Goal: Task Accomplishment & Management: Use online tool/utility

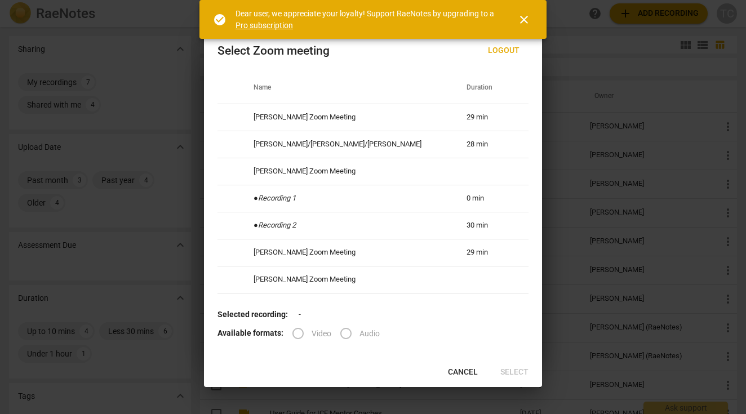
click at [523, 23] on span "close" at bounding box center [524, 20] width 14 height 14
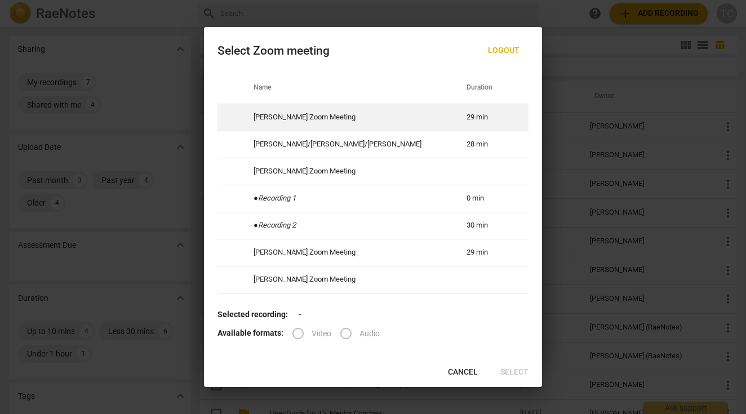
click at [524, 116] on td "09-17-2025 10:03" at bounding box center [550, 117] width 52 height 27
radio input "true"
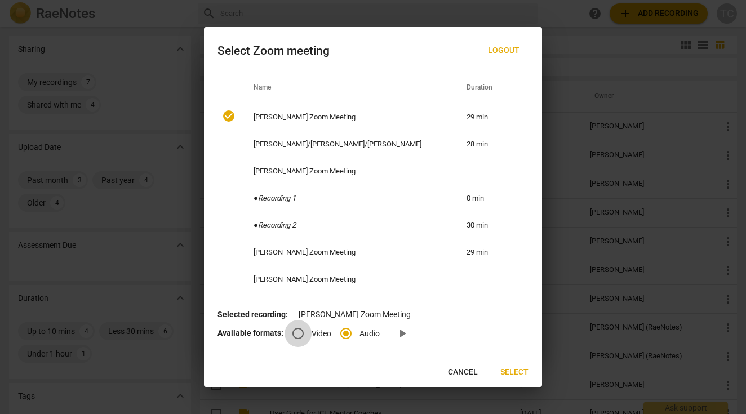
click at [300, 333] on input "Video" at bounding box center [297, 333] width 27 height 27
radio input "true"
click at [520, 369] on span "Select" at bounding box center [514, 372] width 28 height 11
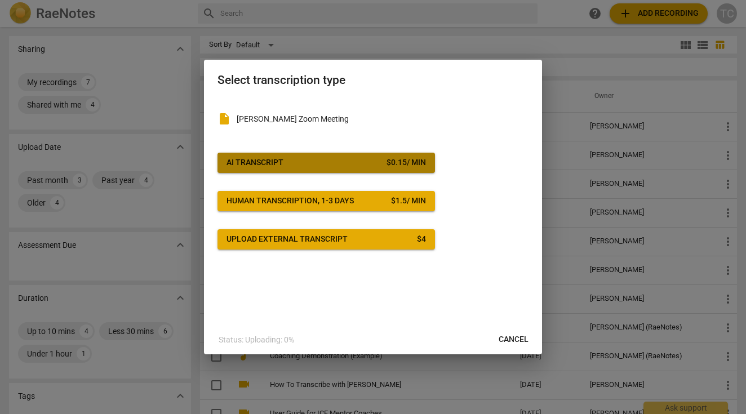
click at [411, 162] on div "$ 0.15 / min" at bounding box center [405, 162] width 39 height 11
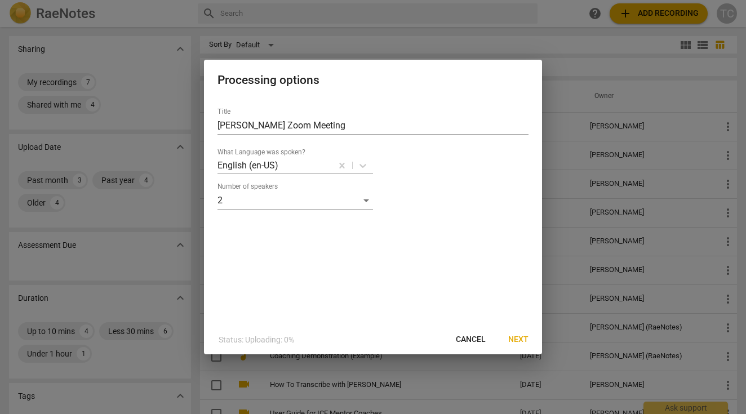
click at [507, 334] on button "Next" at bounding box center [518, 339] width 38 height 20
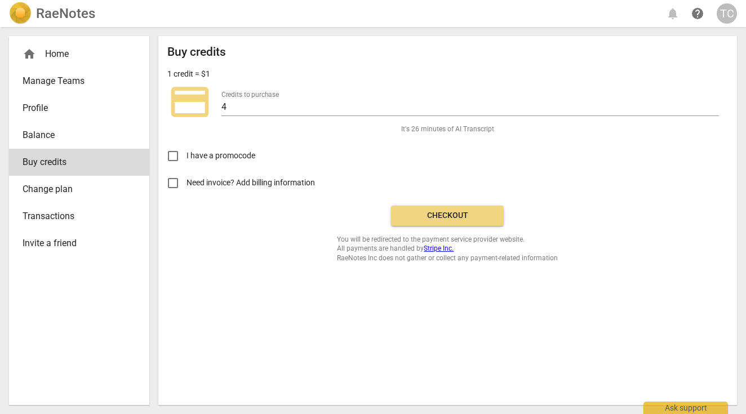
click at [428, 226] on div "Buy credits 1 credit = $1 credit_card Credits to purchase 4 It's 26 minutes of …" at bounding box center [447, 153] width 560 height 217
click at [431, 221] on button "Checkout" at bounding box center [447, 216] width 113 height 20
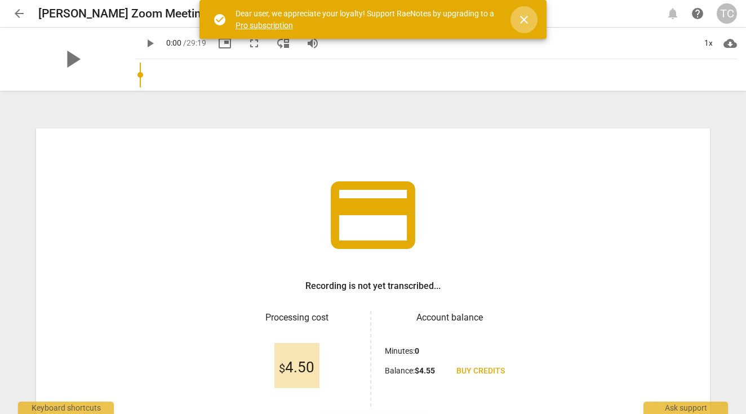
click at [523, 14] on span "close" at bounding box center [524, 20] width 14 height 14
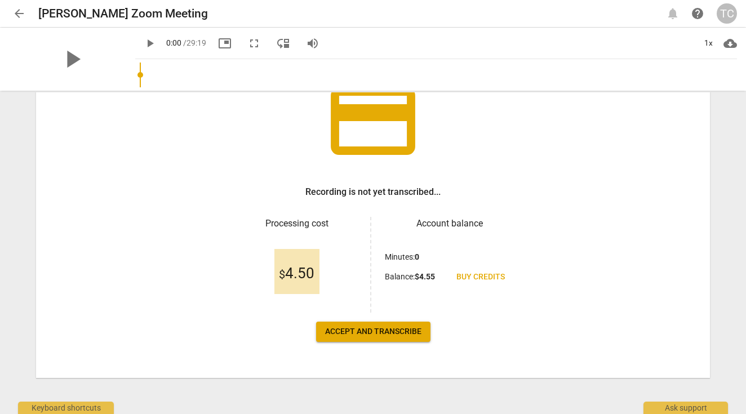
scroll to position [94, 0]
click at [382, 331] on span "Accept and transcribe" at bounding box center [373, 331] width 96 height 11
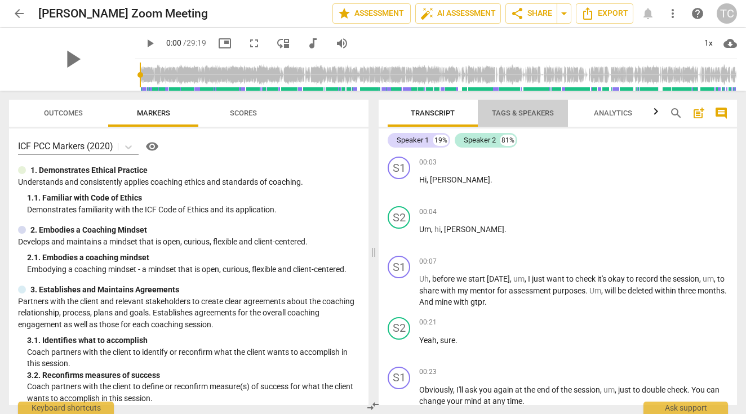
click at [506, 114] on span "Tags & Speakers" at bounding box center [523, 113] width 62 height 8
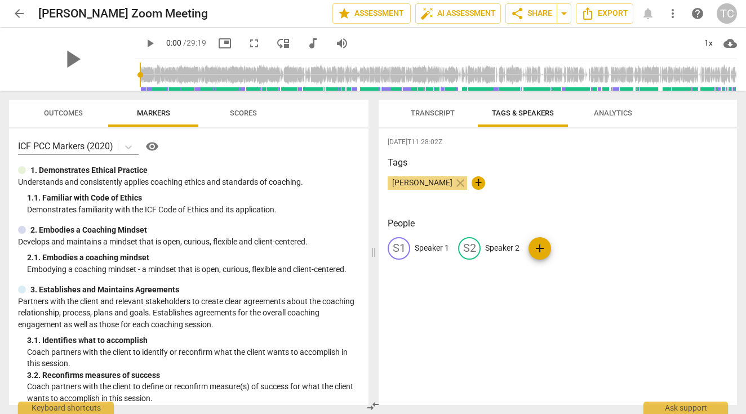
click at [422, 246] on p "Speaker 1" at bounding box center [431, 248] width 34 height 12
type input "[PERSON_NAME]"
click at [569, 246] on p "Speaker 2" at bounding box center [575, 248] width 34 height 12
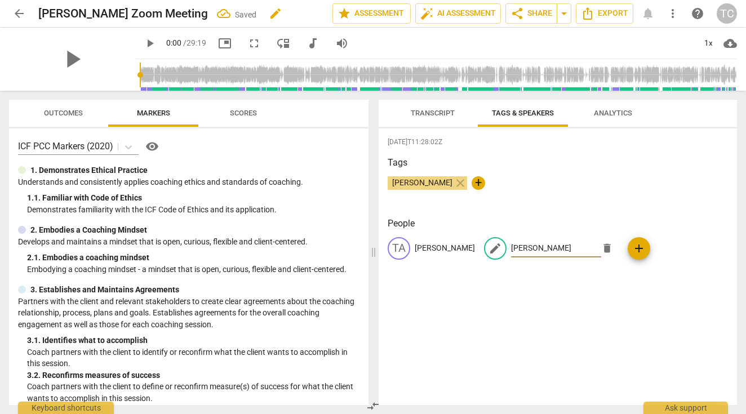
type input "[PERSON_NAME]"
click at [75, 7] on h2 "[PERSON_NAME] Zoom Meeting" at bounding box center [123, 14] width 170 height 14
click at [235, 12] on div "Saved" at bounding box center [245, 15] width 21 height 12
click at [269, 11] on span "edit" at bounding box center [276, 14] width 14 height 14
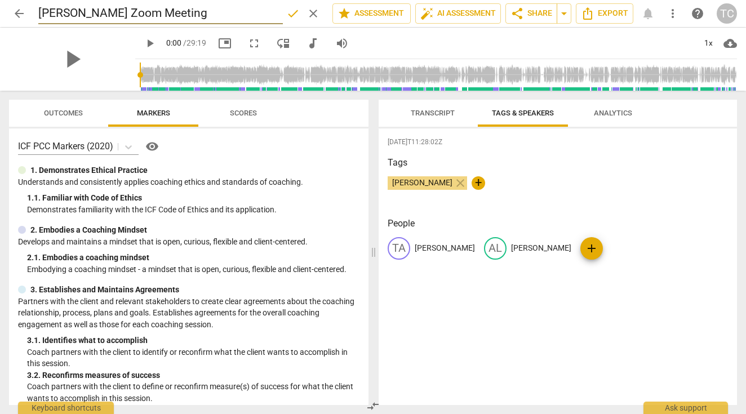
click at [177, 14] on input "[PERSON_NAME] Zoom Meeting" at bounding box center [160, 13] width 244 height 21
drag, startPoint x: 179, startPoint y: 14, endPoint x: 59, endPoint y: 18, distance: 120.6
click at [59, 18] on input "[PERSON_NAME] Zoom Meeting" at bounding box center [160, 13] width 244 height 21
type input "[PERSON_NAME]/[PERSON_NAME]"
click at [286, 14] on span "done" at bounding box center [293, 14] width 14 height 14
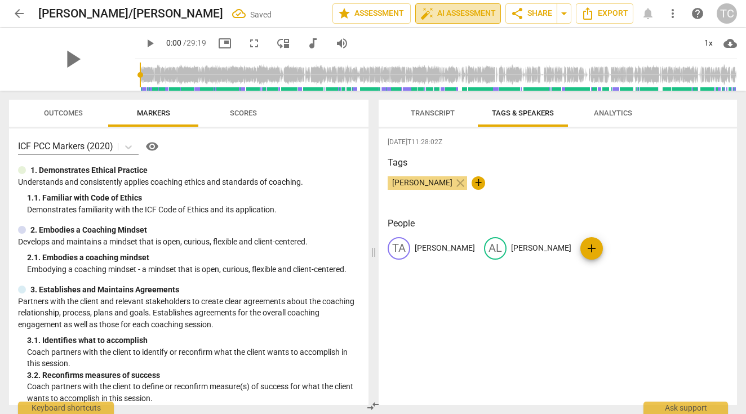
click at [461, 14] on span "auto_fix_high AI Assessment" at bounding box center [457, 14] width 75 height 14
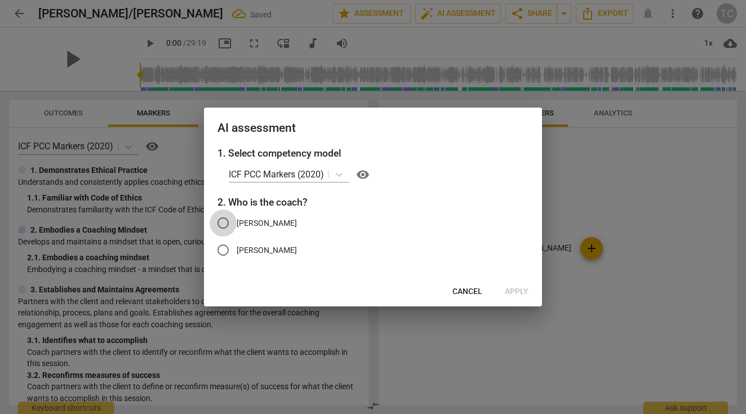
click at [228, 223] on input "[PERSON_NAME]" at bounding box center [223, 223] width 27 height 27
radio input "true"
click at [516, 292] on span "Apply" at bounding box center [517, 291] width 24 height 11
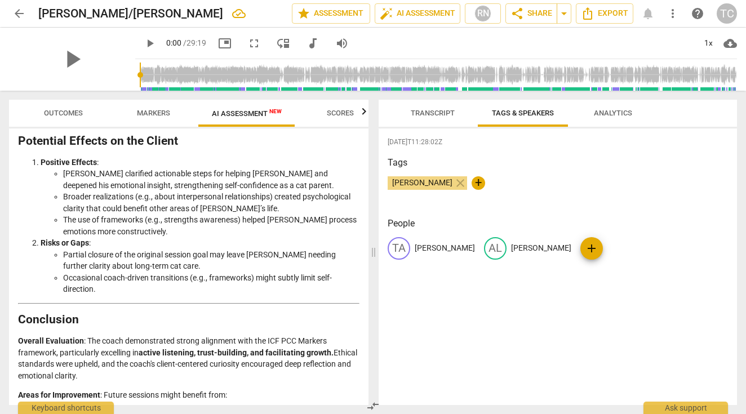
scroll to position [1928, 0]
click at [337, 115] on span "Scores" at bounding box center [340, 113] width 27 height 8
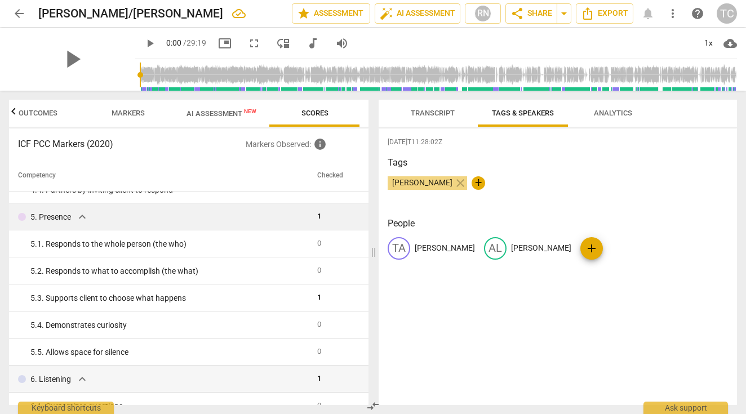
scroll to position [366, 0]
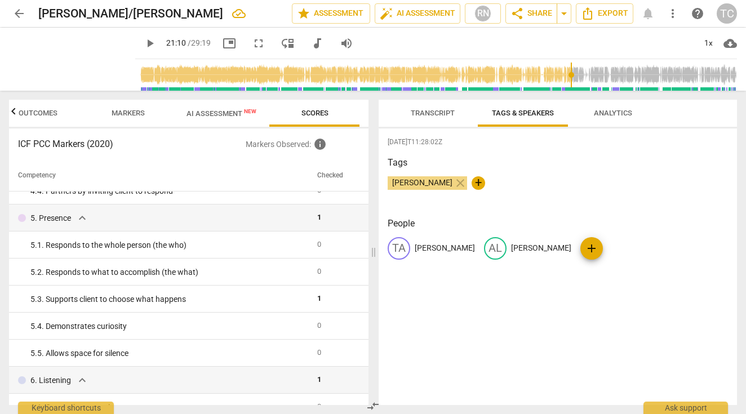
click at [576, 69] on input "range" at bounding box center [438, 75] width 597 height 36
click at [157, 43] on span "play_arrow" at bounding box center [150, 44] width 14 height 14
click at [589, 72] on input "range" at bounding box center [438, 75] width 597 height 36
click at [603, 72] on input "range" at bounding box center [438, 75] width 597 height 36
click at [627, 76] on input "range" at bounding box center [438, 75] width 597 height 36
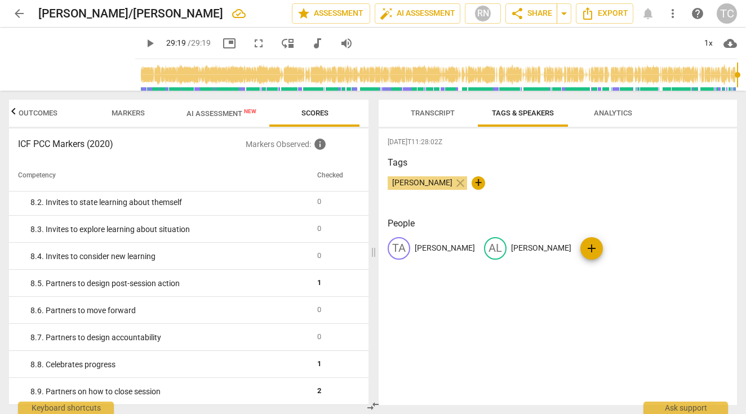
scroll to position [1057, 0]
click at [211, 110] on span "AI Assessment New" at bounding box center [221, 113] width 70 height 8
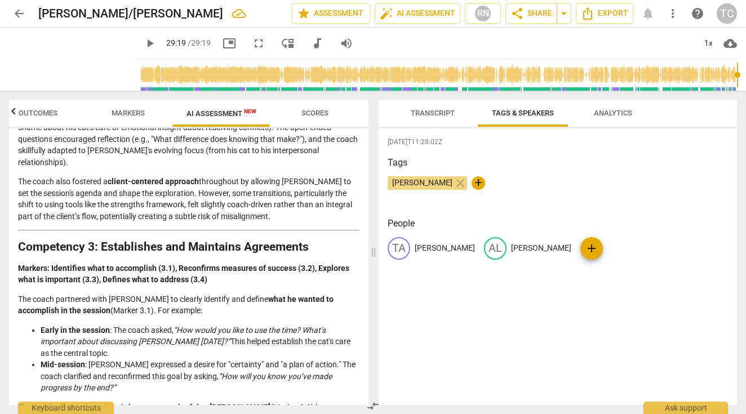
scroll to position [373, 0]
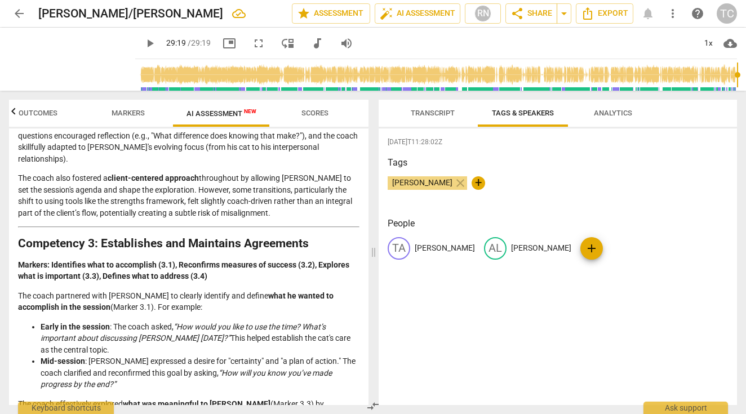
type input "1759"
